Goal: Task Accomplishment & Management: Manage account settings

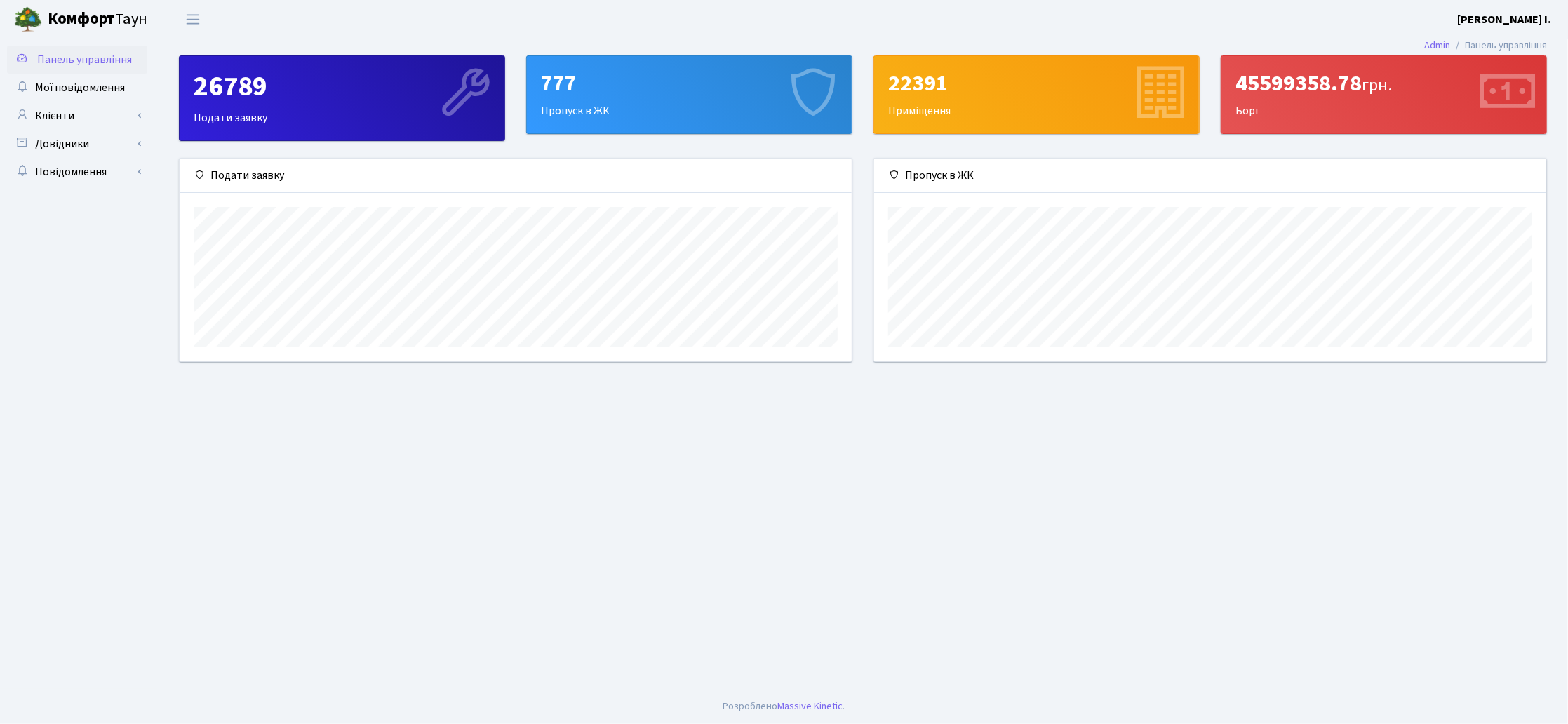
scroll to position [202, 672]
click at [99, 87] on span "Мої повідомлення" at bounding box center [80, 88] width 90 height 15
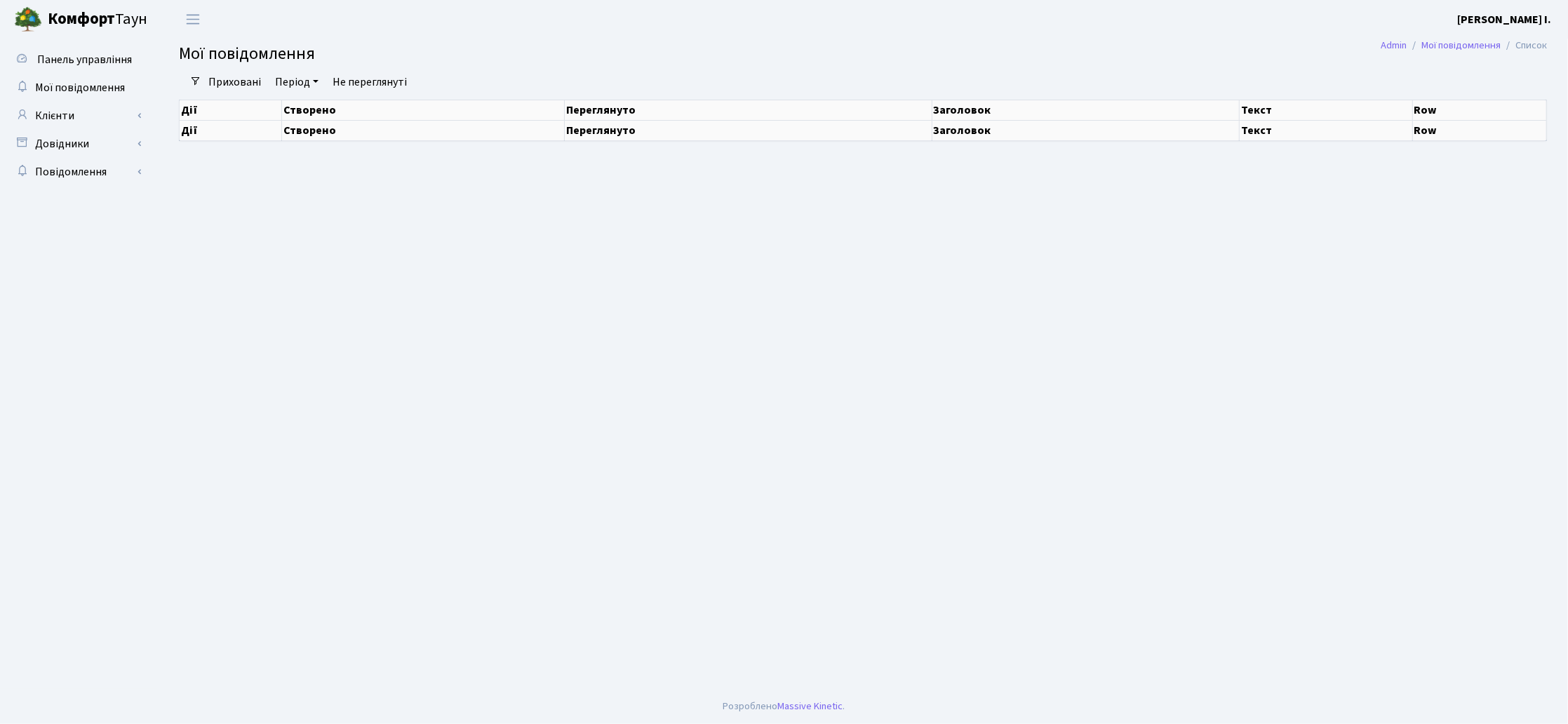
select select "25"
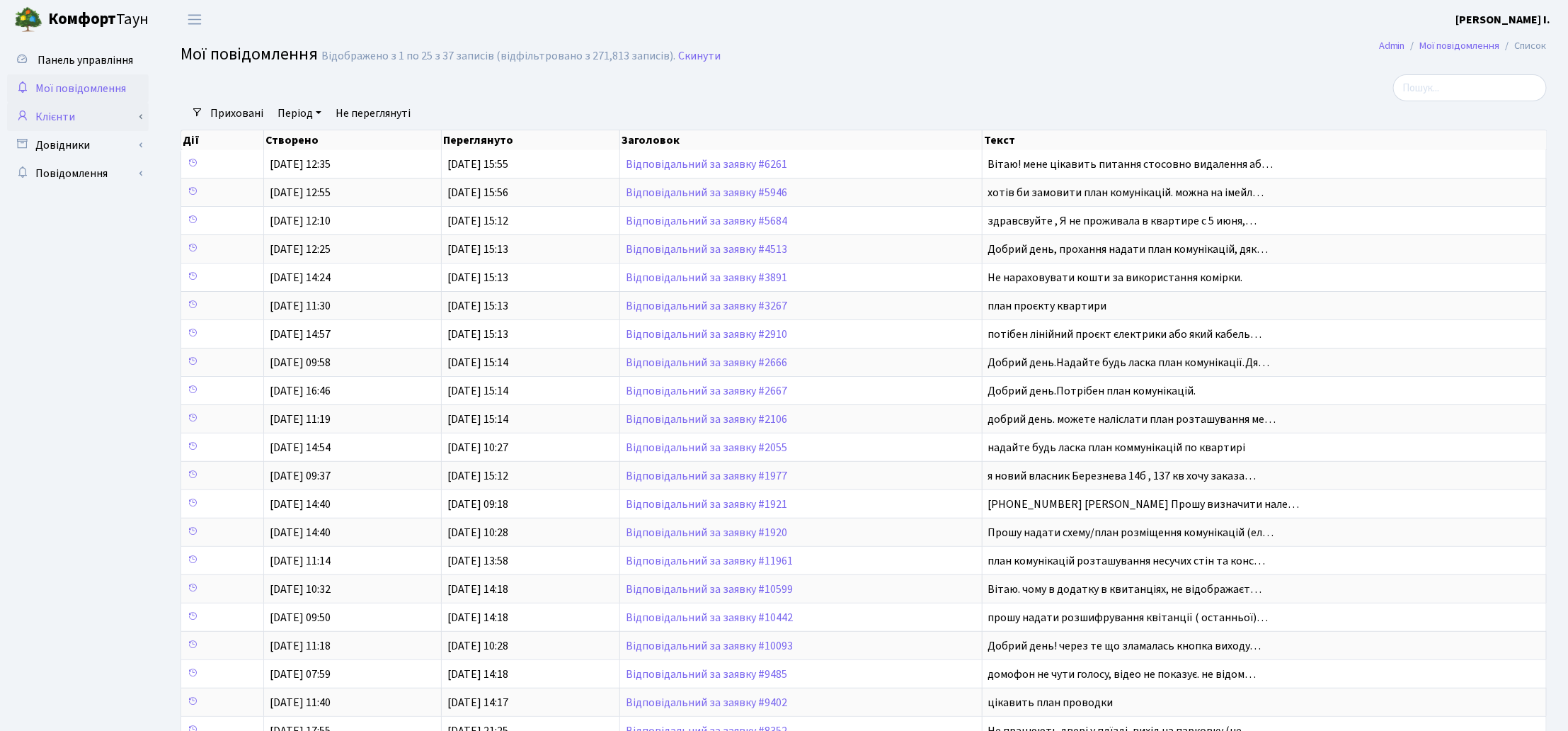
click at [102, 118] on link "Клієнти" at bounding box center [78, 116] width 142 height 29
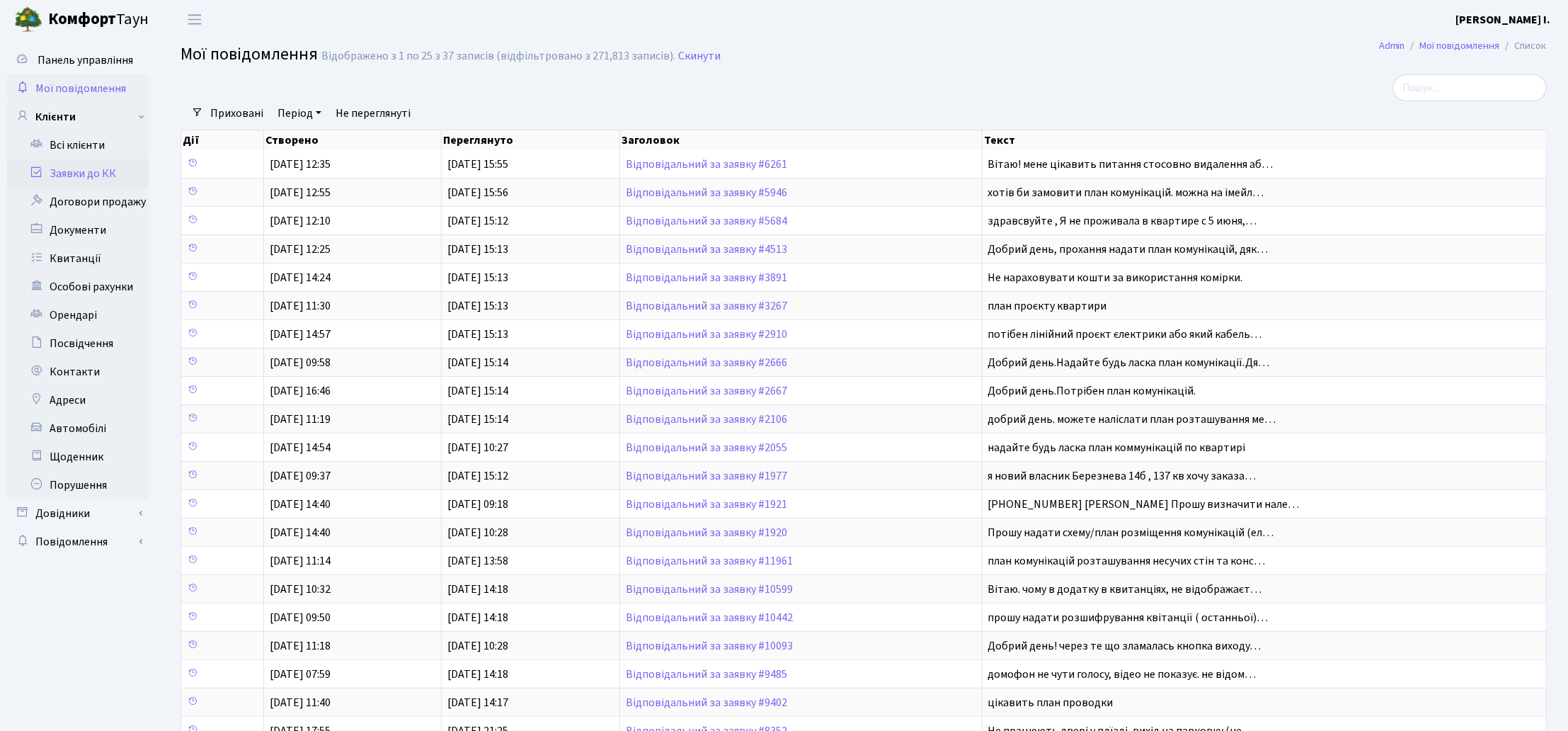
click at [104, 169] on link "Заявки до КК" at bounding box center [78, 173] width 142 height 29
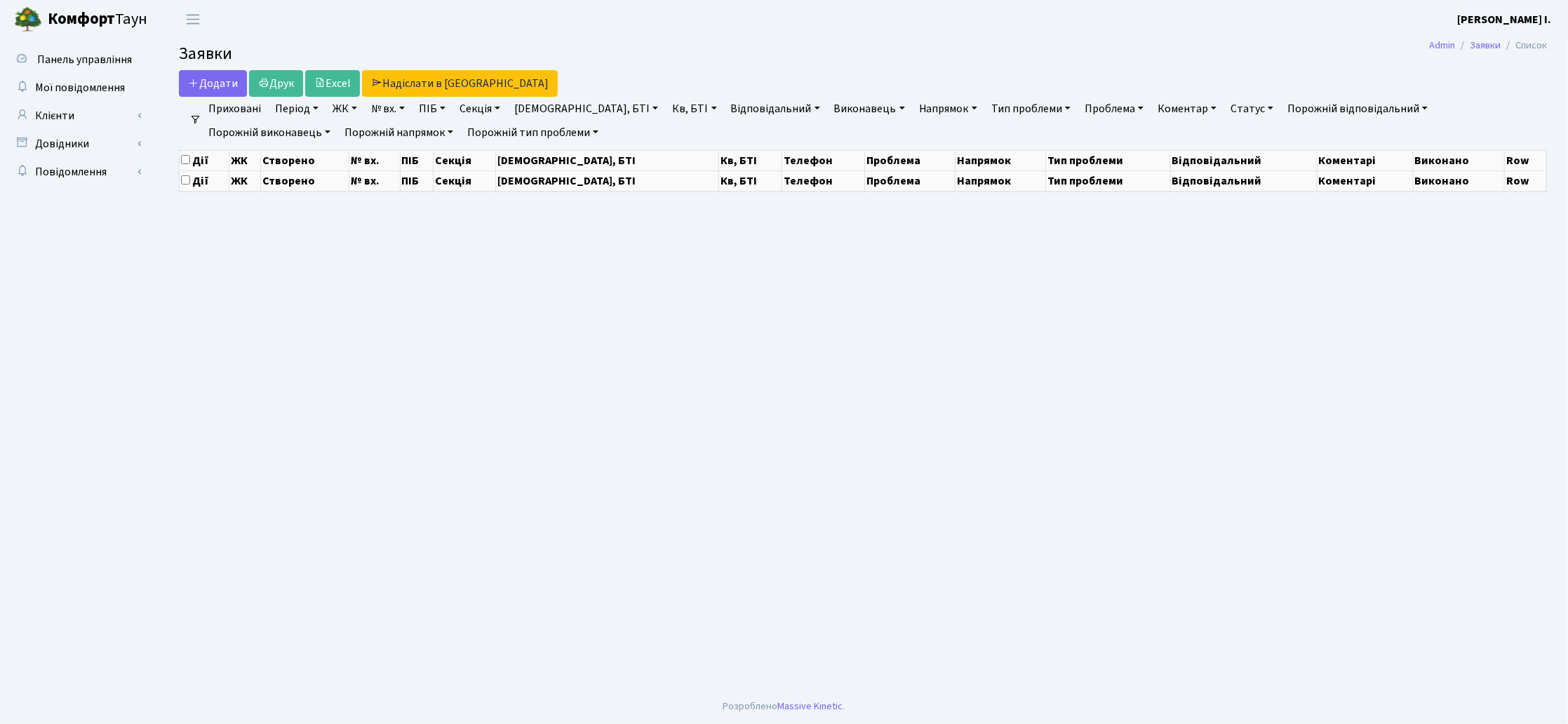
select select "25"
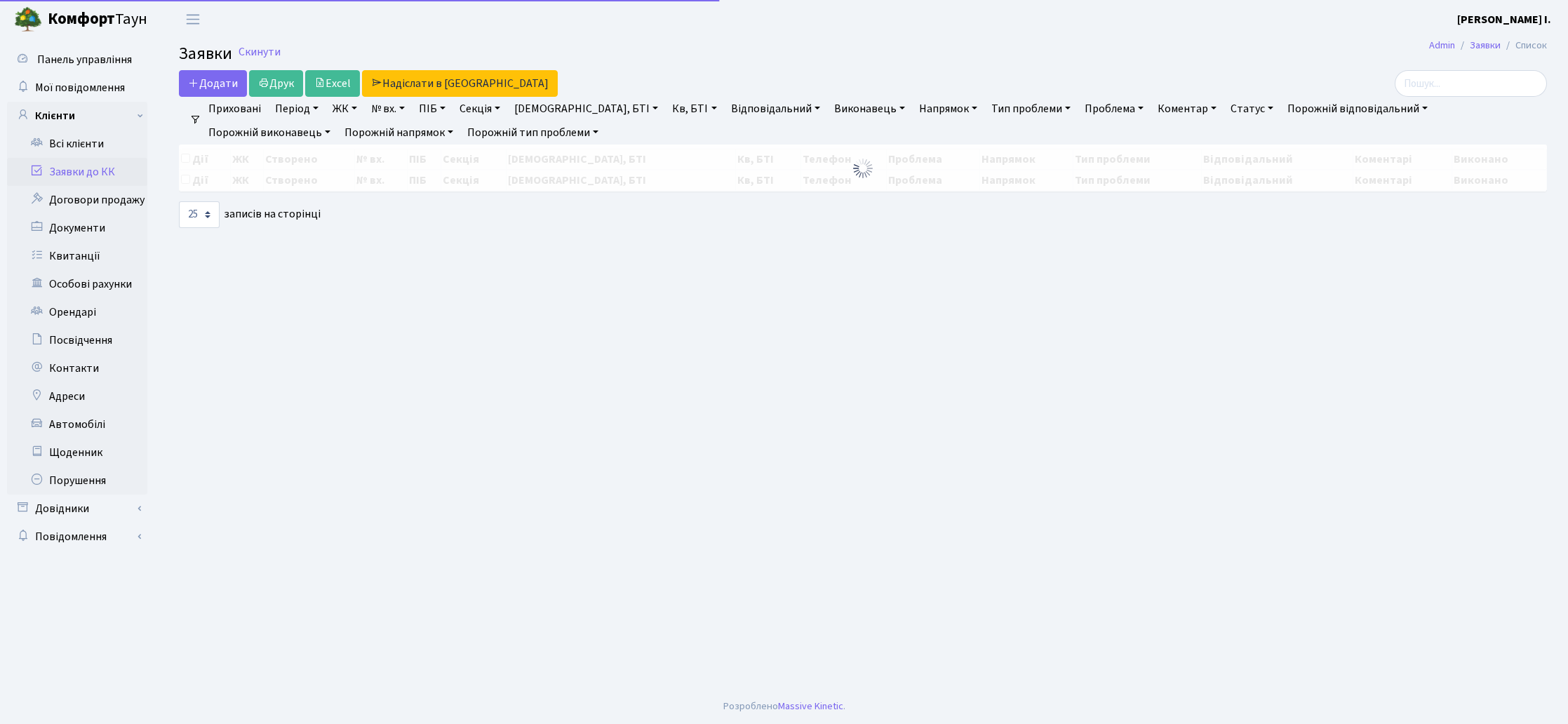
select select "25"
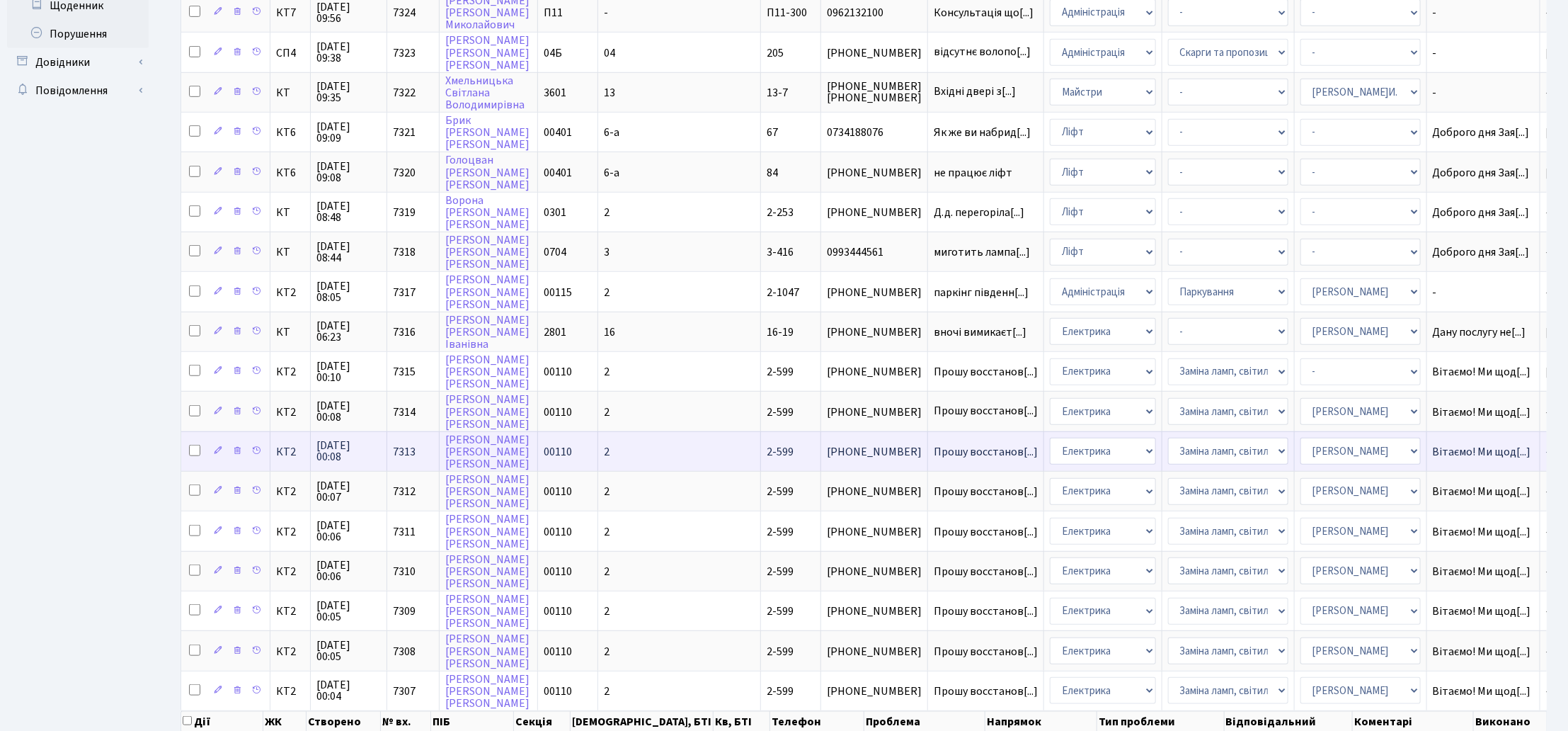
scroll to position [486, 0]
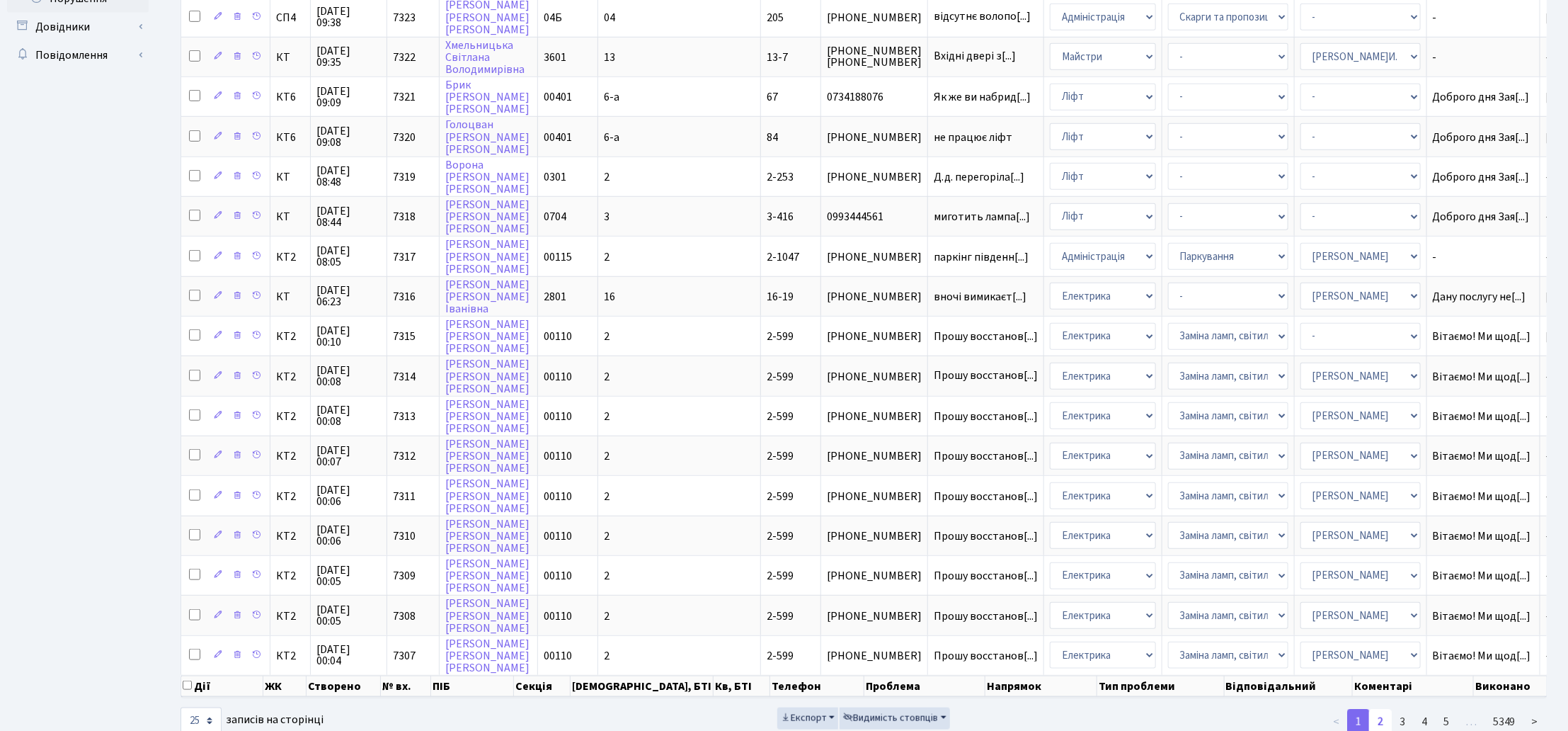
click at [1380, 709] on link "2" at bounding box center [1380, 721] width 22 height 25
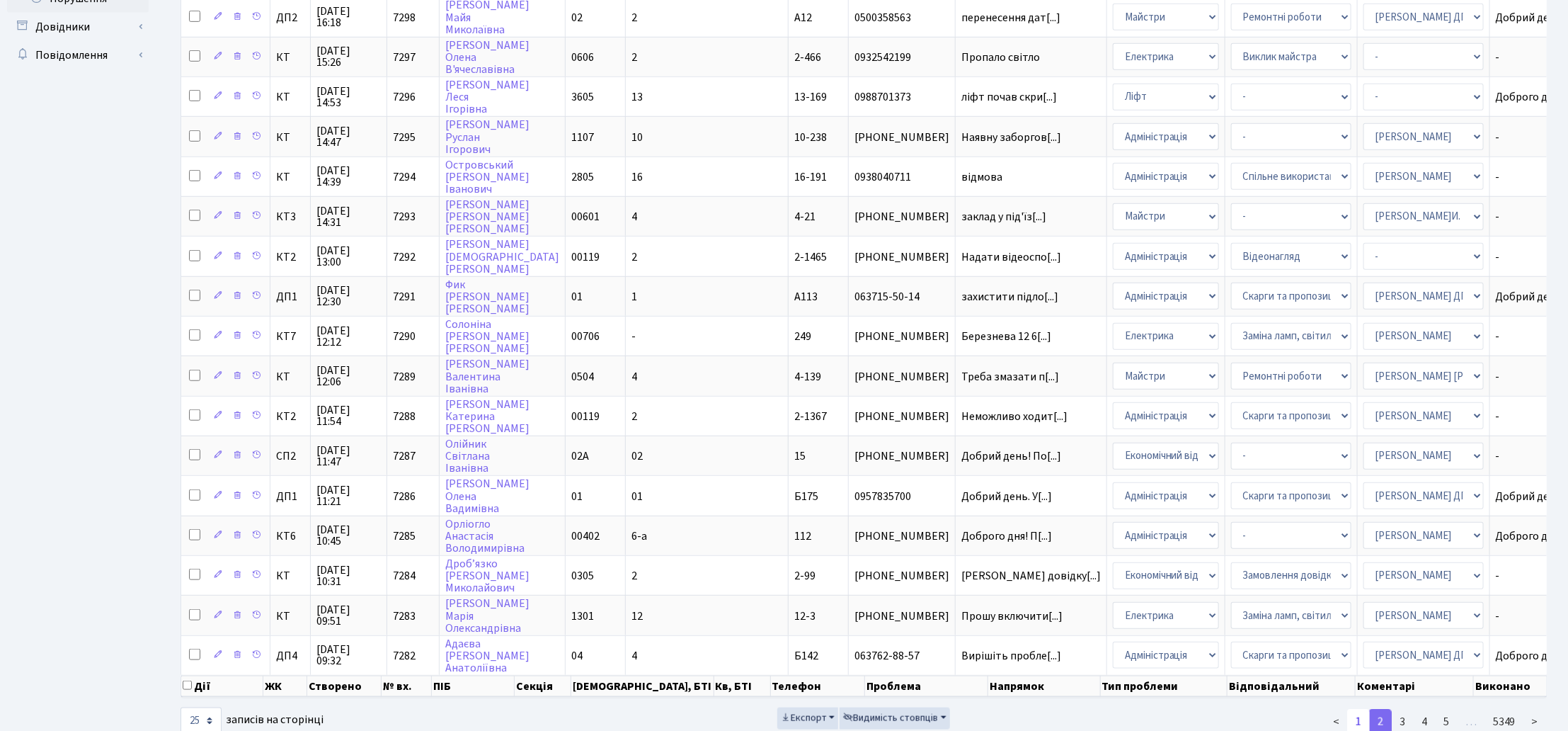
click at [1360, 709] on link "1" at bounding box center [1358, 721] width 22 height 25
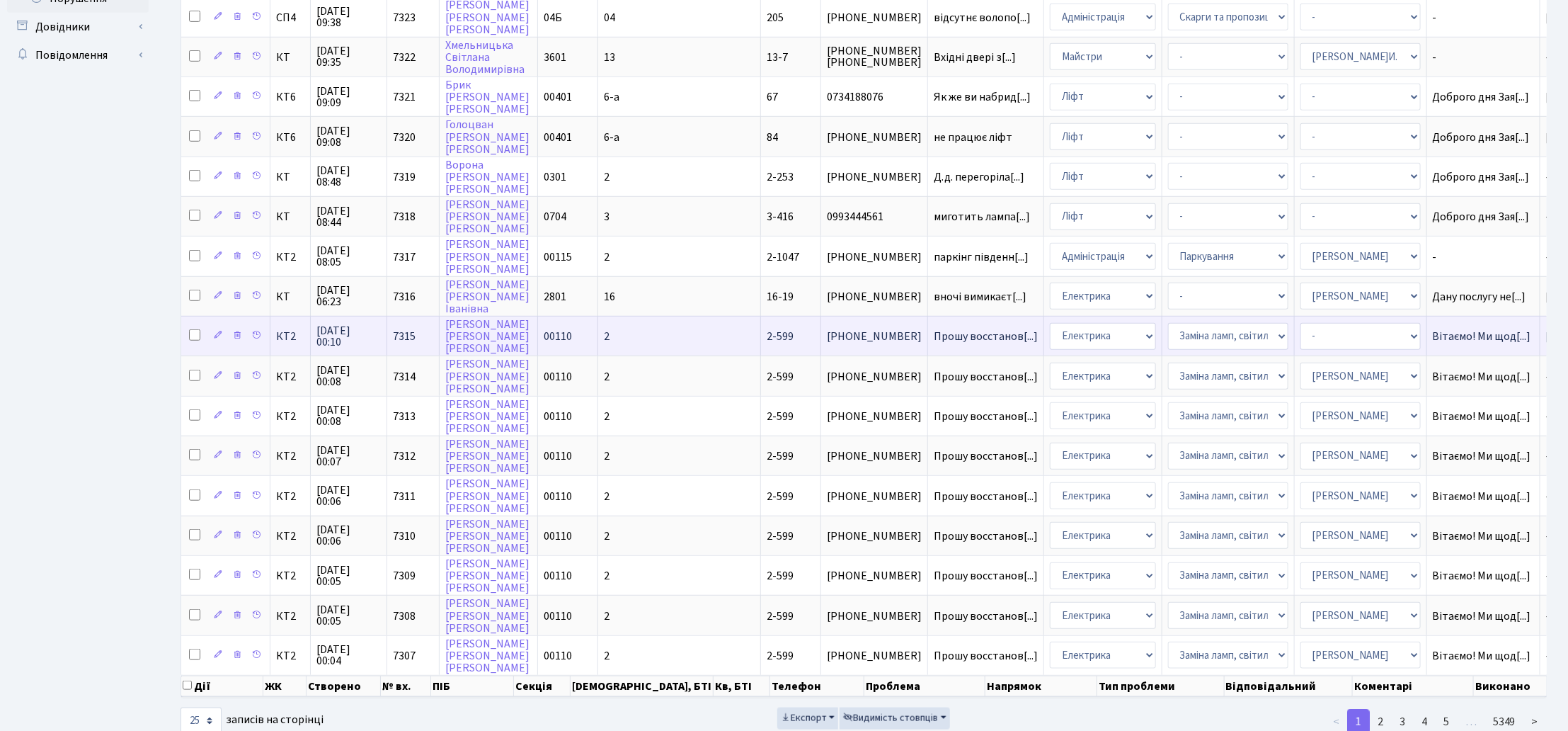
click at [766, 328] on span "2-599" at bounding box center [779, 336] width 27 height 15
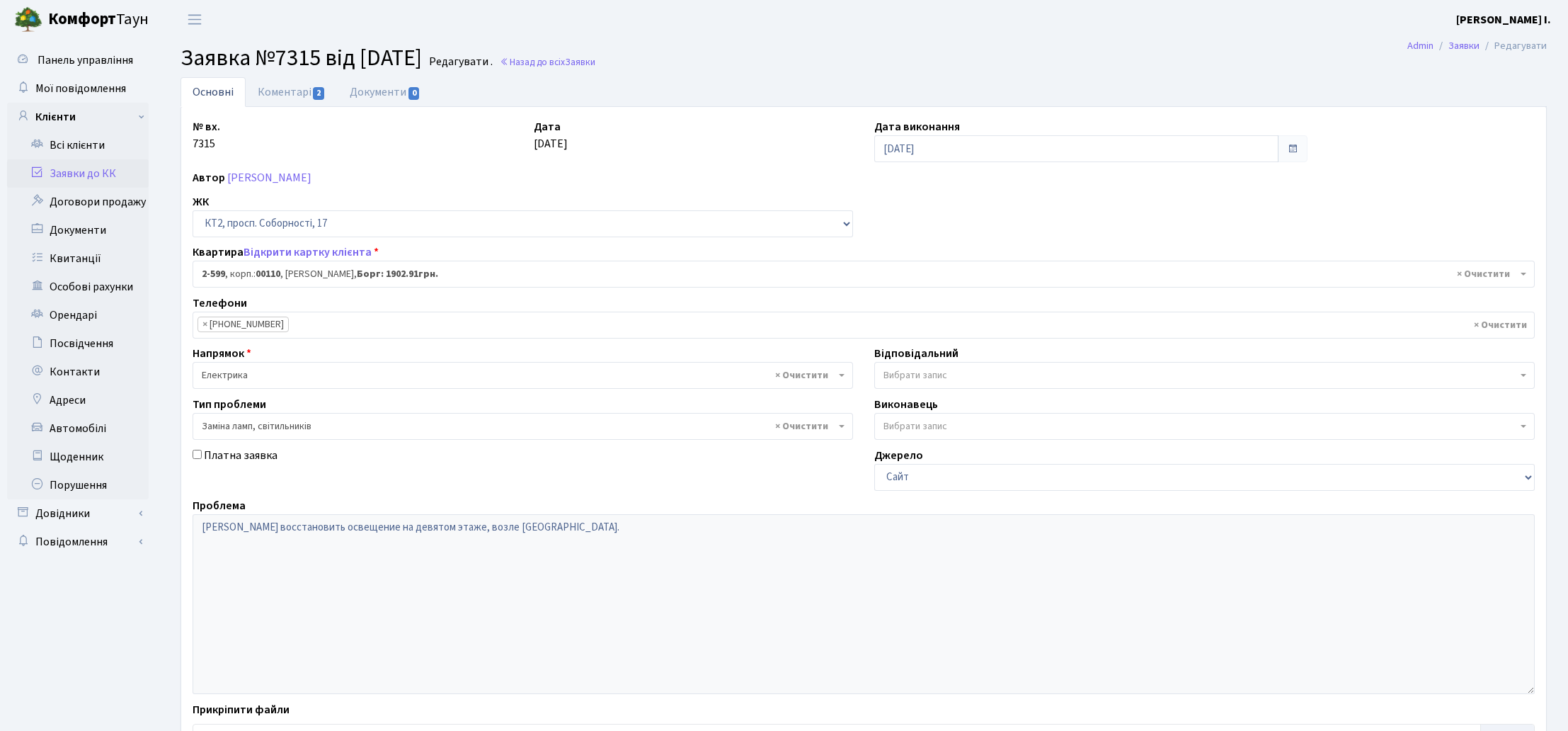
select select "15654"
select select "40"
click at [283, 91] on link "Коментарі 2" at bounding box center [291, 92] width 92 height 29
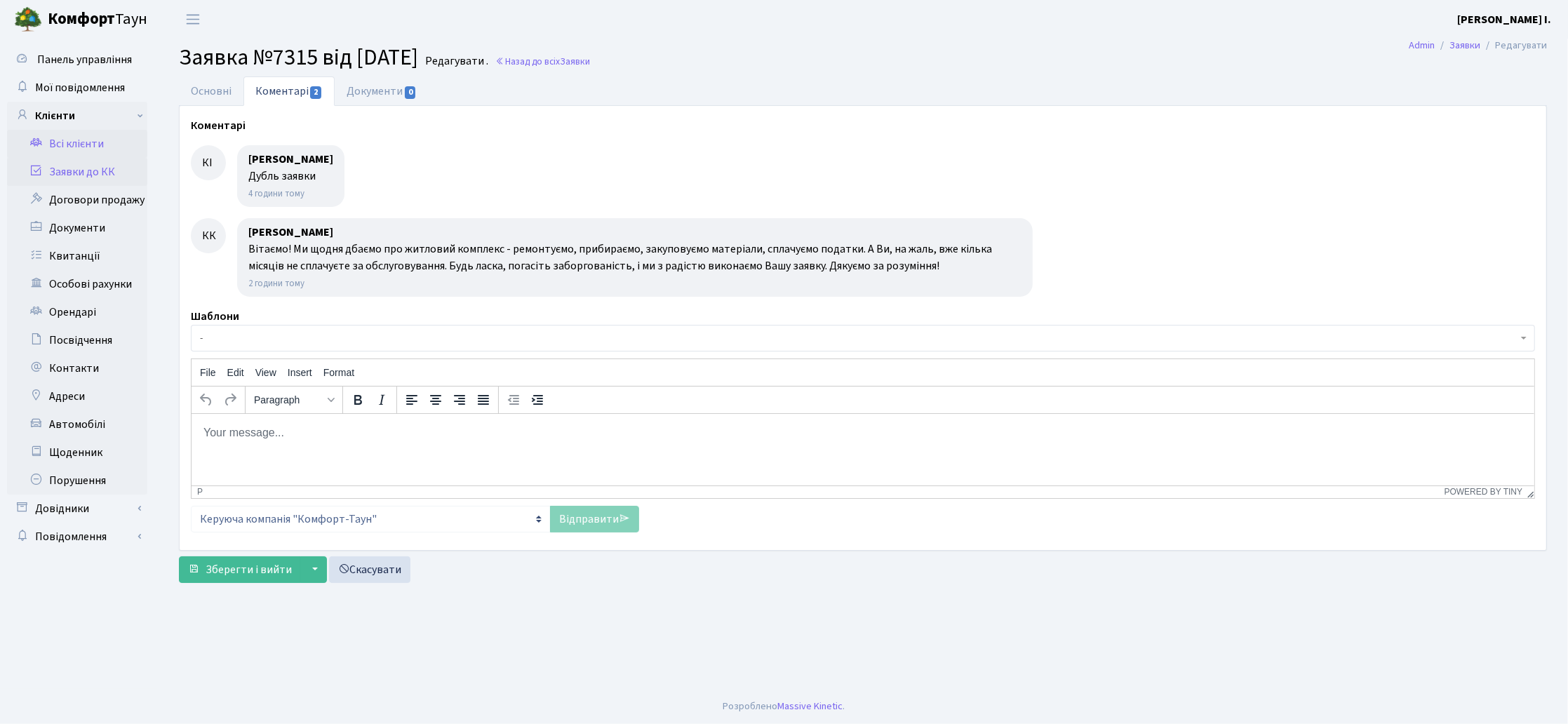
click at [87, 140] on link "Всі клієнти" at bounding box center [77, 143] width 140 height 28
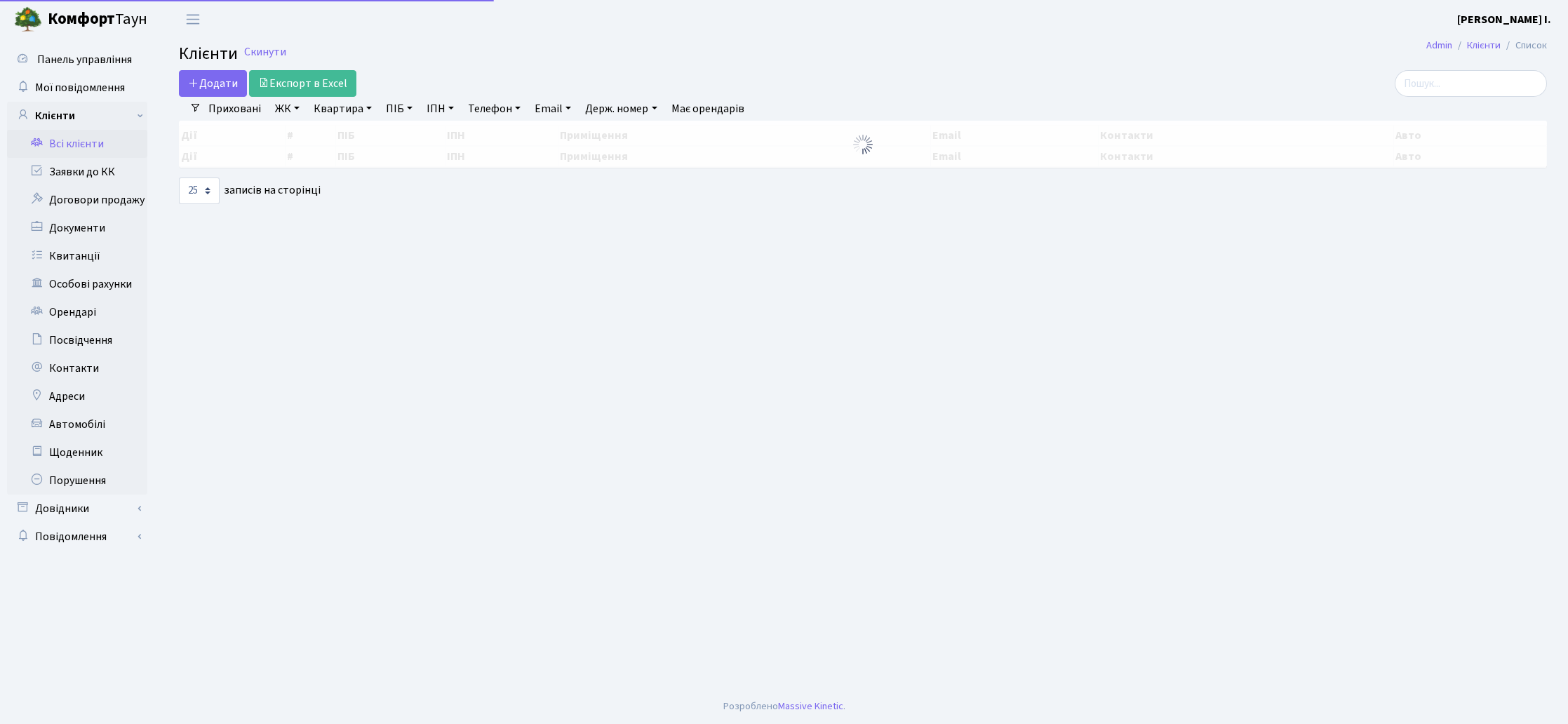
select select "25"
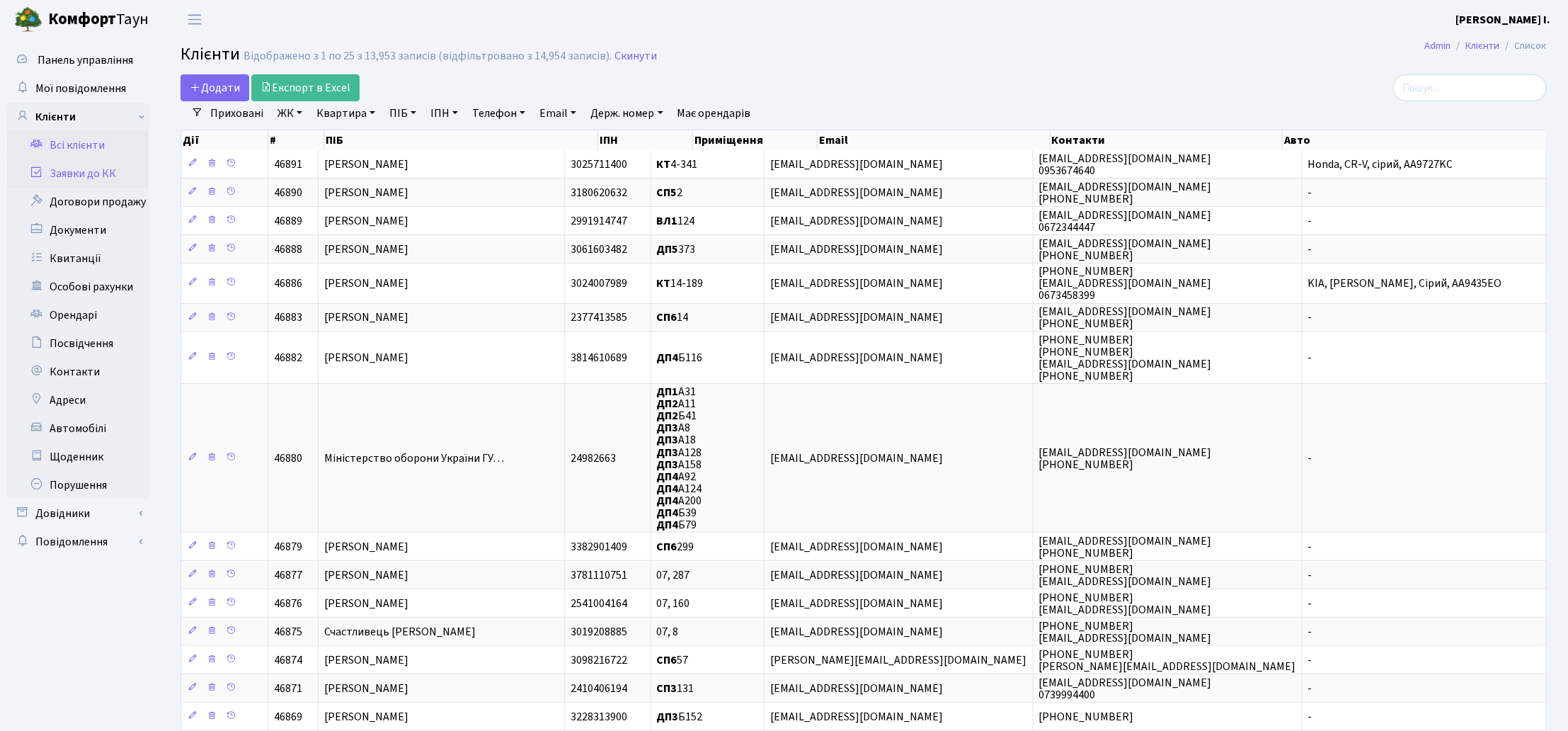
click at [106, 173] on link "Заявки до КК" at bounding box center [78, 173] width 142 height 29
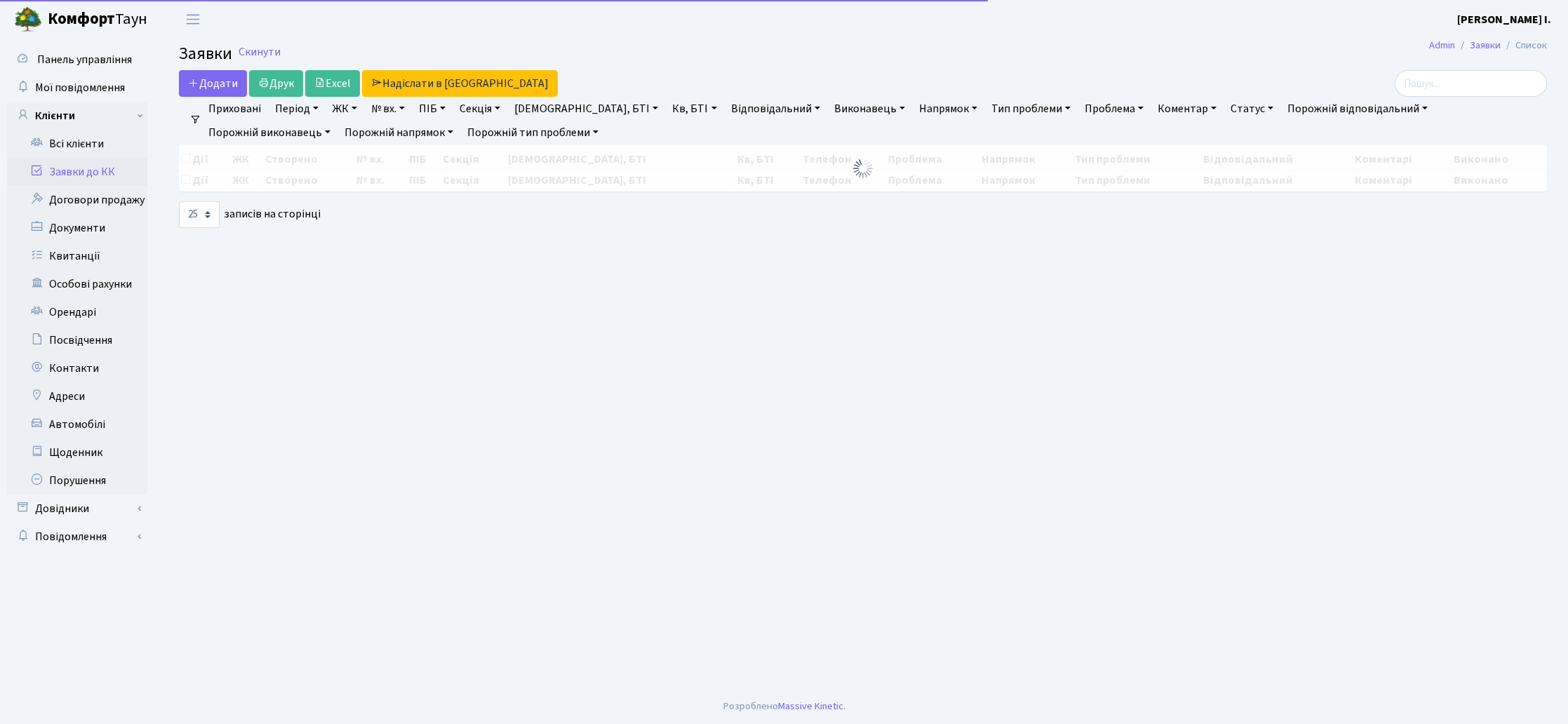
select select "25"
